Goal: Complete application form: Complete application form

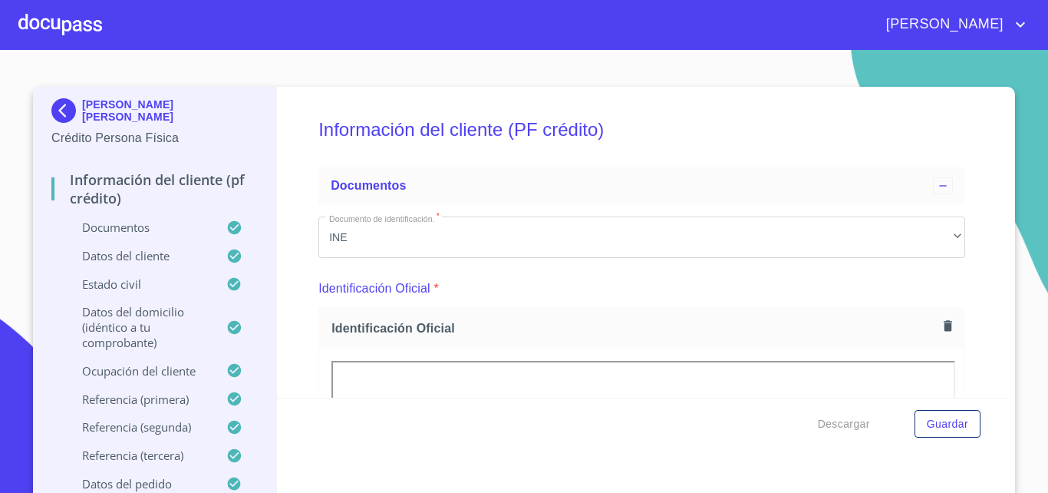
scroll to position [4259, 0]
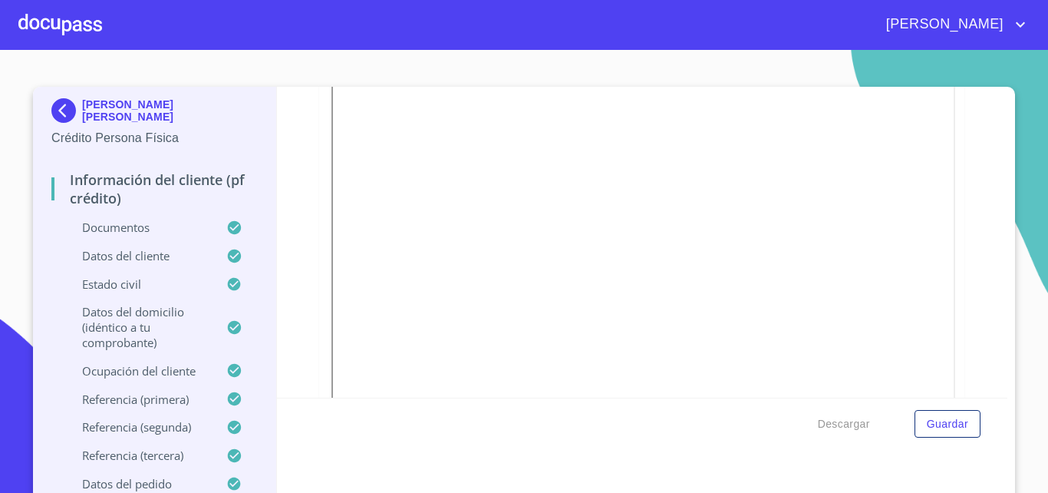
click at [61, 41] on div at bounding box center [60, 24] width 84 height 49
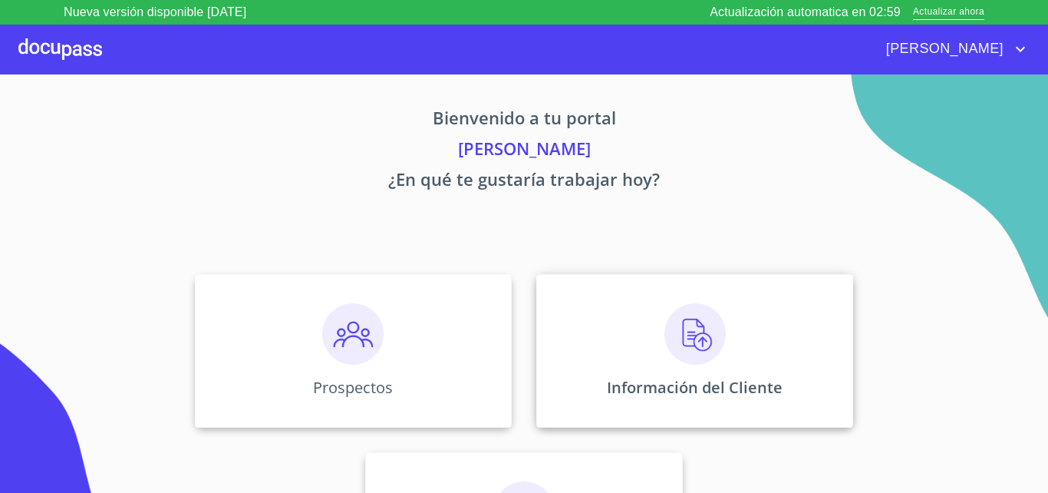
click at [688, 343] on img at bounding box center [694, 333] width 61 height 61
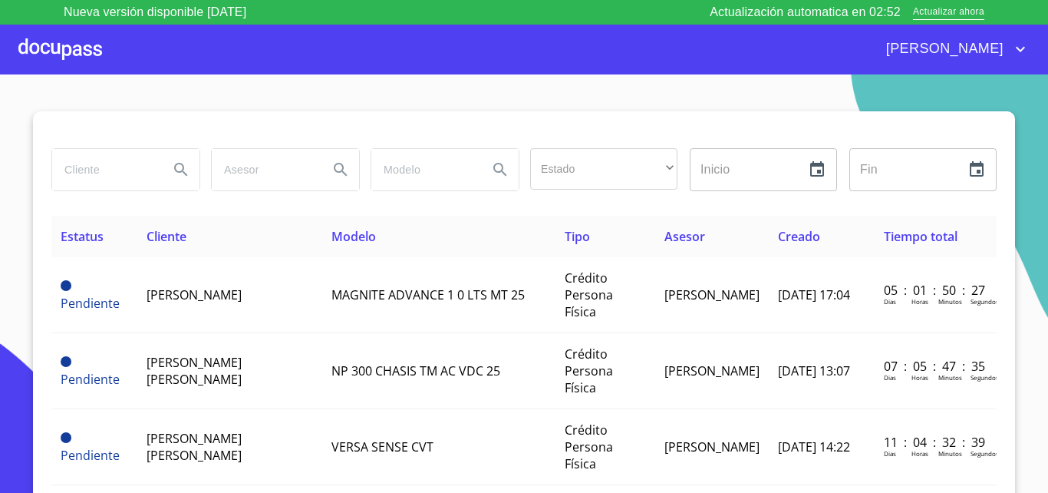
click at [125, 175] on input "search" at bounding box center [104, 169] width 104 height 41
type input "[PERSON_NAME]"
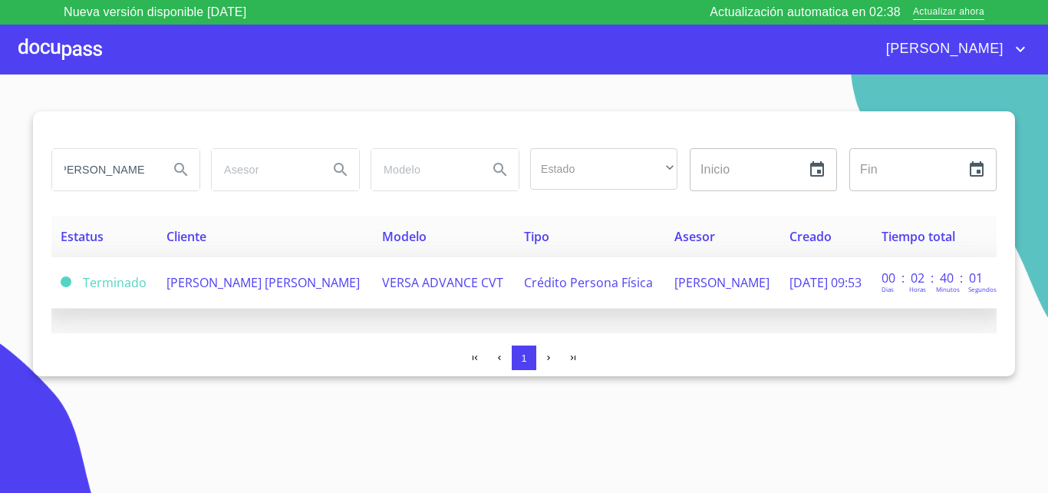
click at [281, 280] on span "[PERSON_NAME] [PERSON_NAME]" at bounding box center [262, 282] width 193 height 17
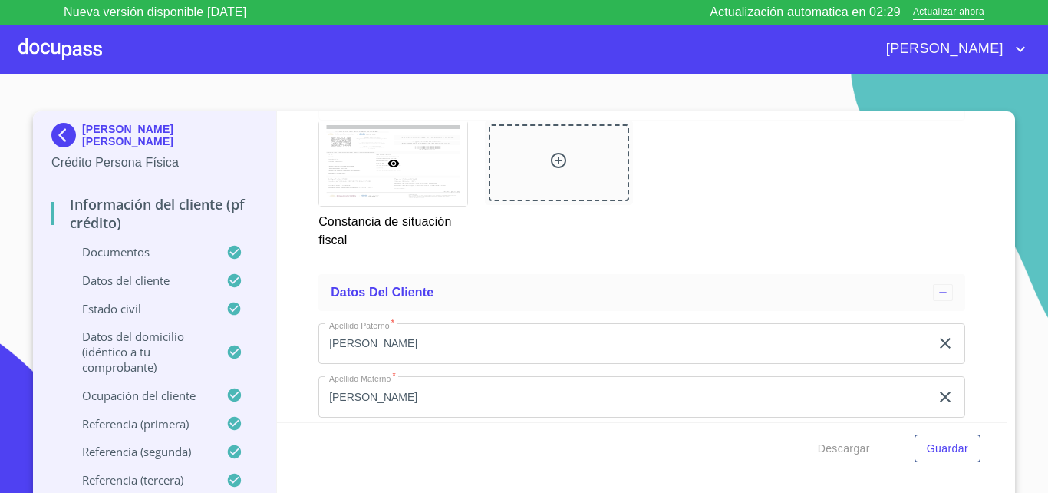
scroll to position [4963, 0]
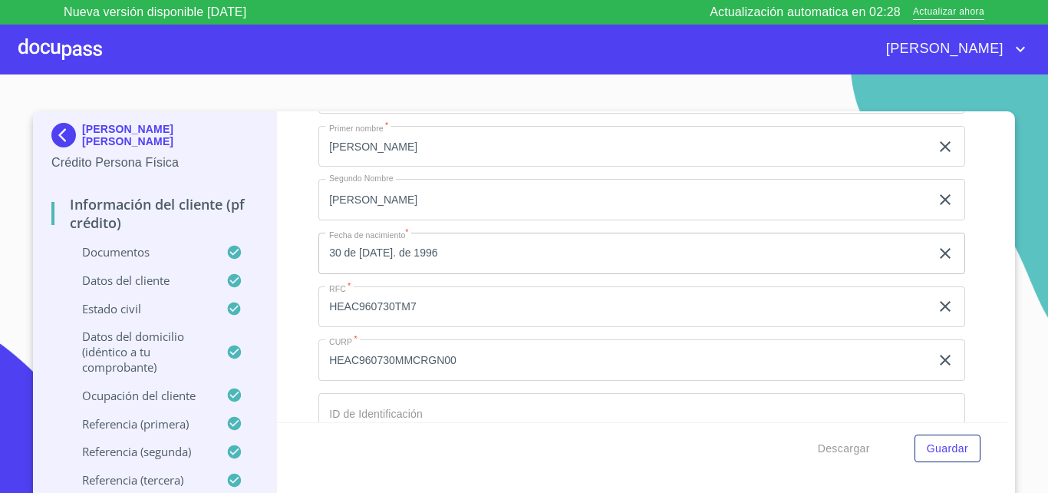
click at [497, 320] on input "HEAC960730TM7" at bounding box center [624, 306] width 612 height 41
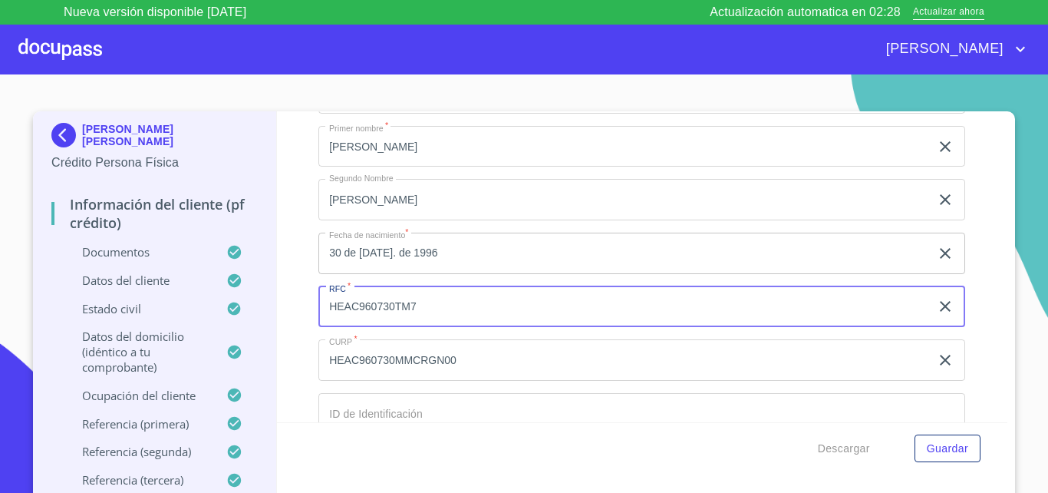
click at [497, 320] on input "HEAC960730TM7" at bounding box center [624, 306] width 612 height 41
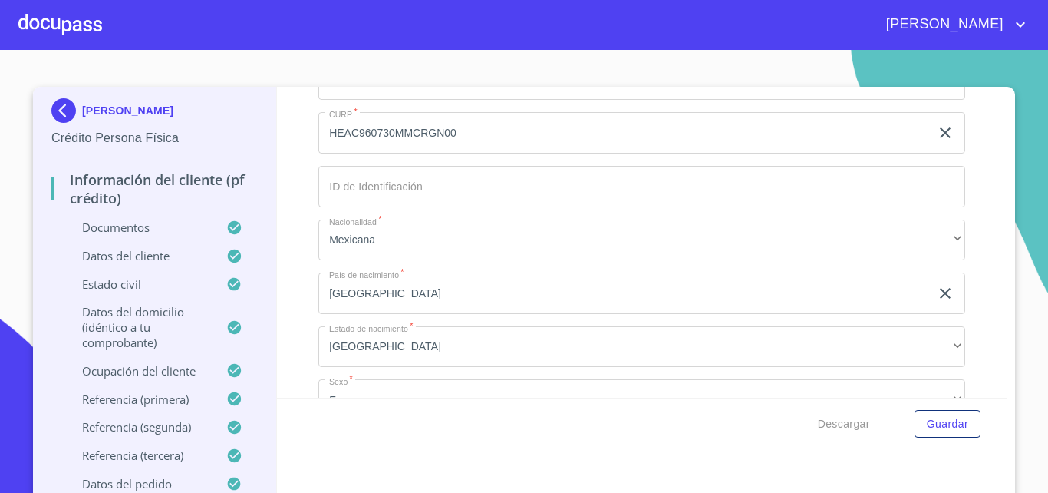
scroll to position [5064, 0]
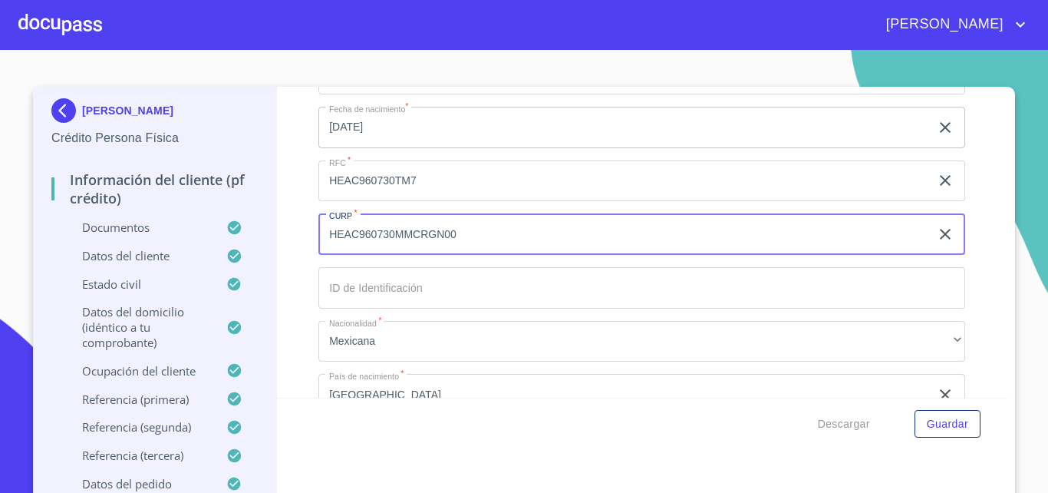
click at [406, 252] on input "HEAC960730MMCRGN00" at bounding box center [624, 233] width 612 height 41
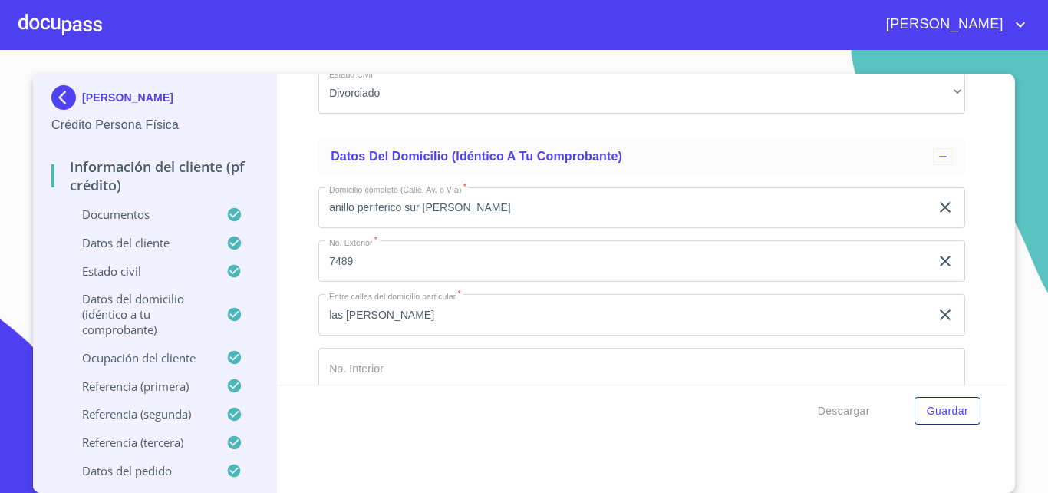
scroll to position [5570, 0]
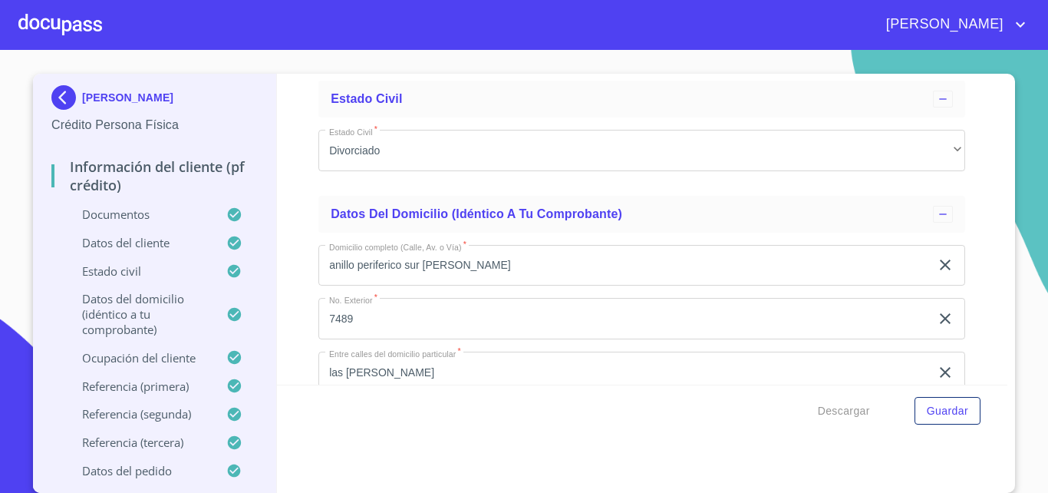
drag, startPoint x: 549, startPoint y: 286, endPoint x: 0, endPoint y: 244, distance: 550.2
click at [318, 245] on input "anillo periferico sur [PERSON_NAME]" at bounding box center [624, 265] width 612 height 41
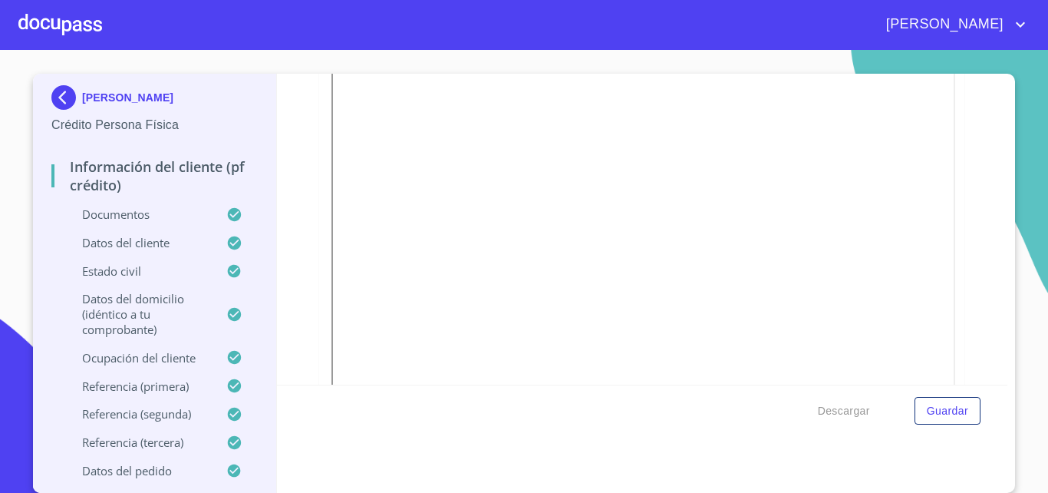
scroll to position [810, 0]
